Goal: Task Accomplishment & Management: Manage account settings

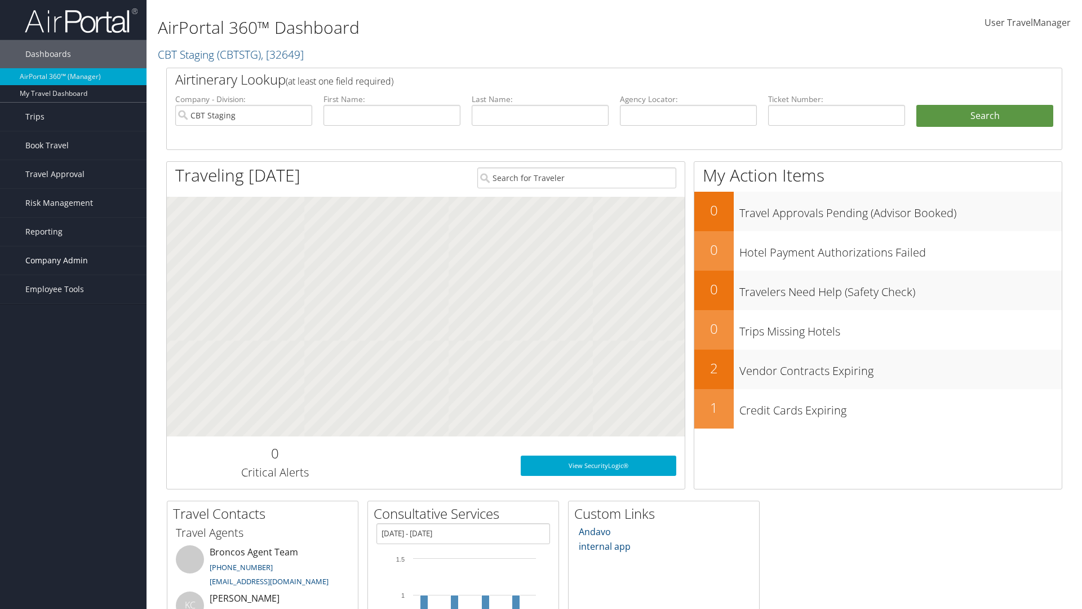
click at [73, 260] on span "Company Admin" at bounding box center [56, 260] width 63 height 28
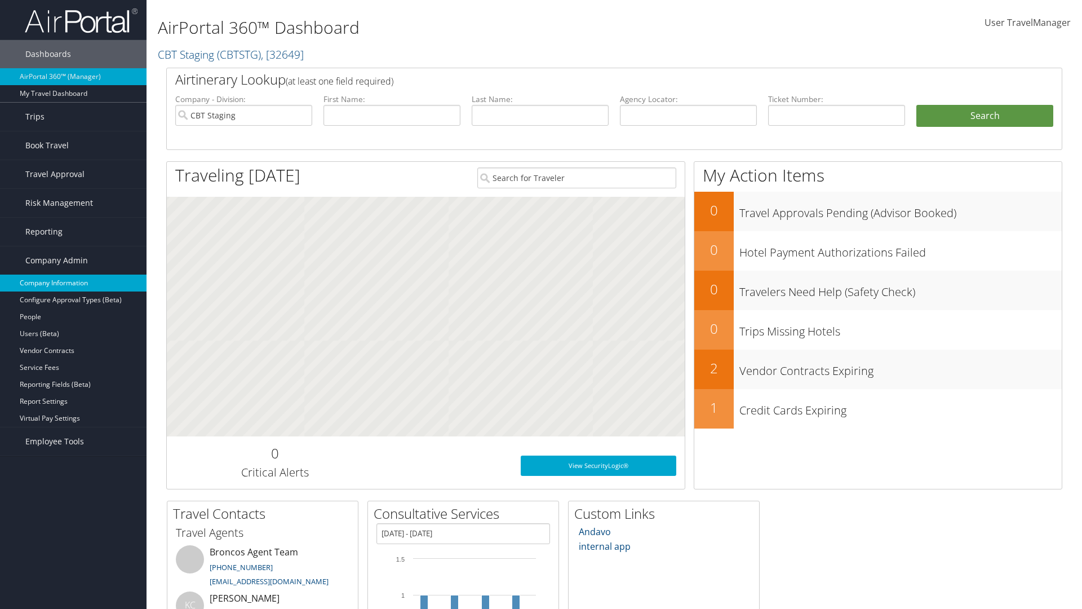
click at [73, 283] on link "Company Information" at bounding box center [73, 282] width 147 height 17
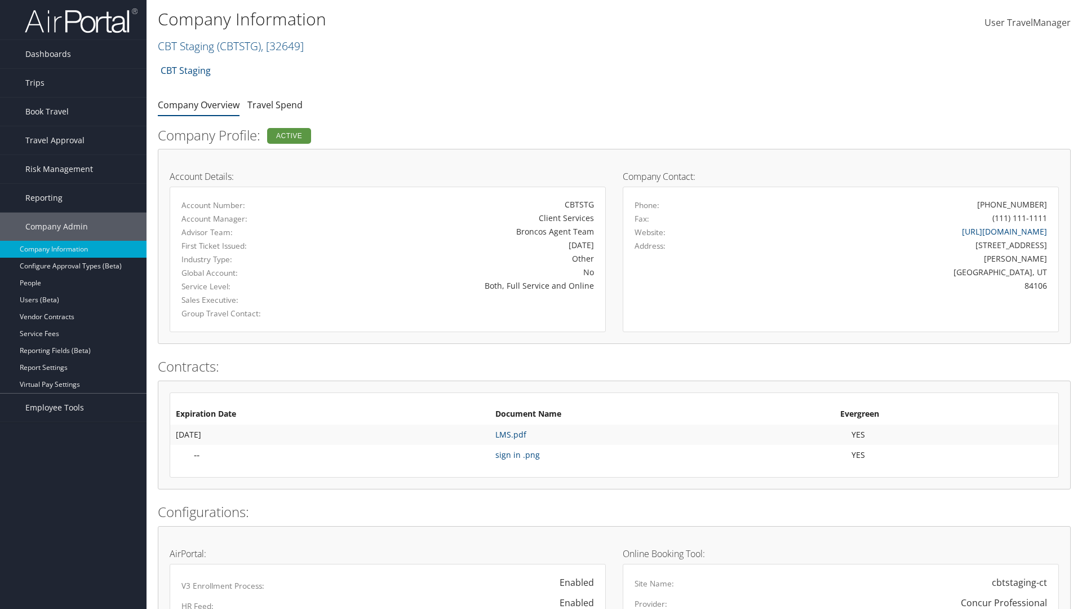
click at [1027, 23] on span "User TravelManager" at bounding box center [1027, 22] width 86 height 12
click at [996, 185] on link "Sign Out" at bounding box center [996, 184] width 126 height 19
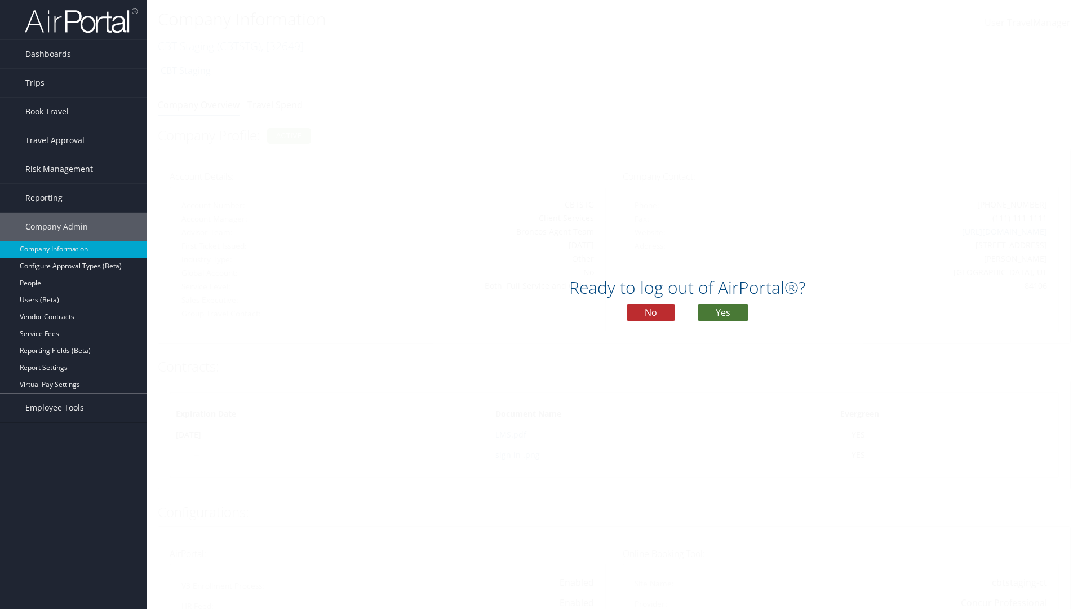
click at [723, 312] on button "Yes" at bounding box center [723, 312] width 51 height 17
